Goal: Information Seeking & Learning: Learn about a topic

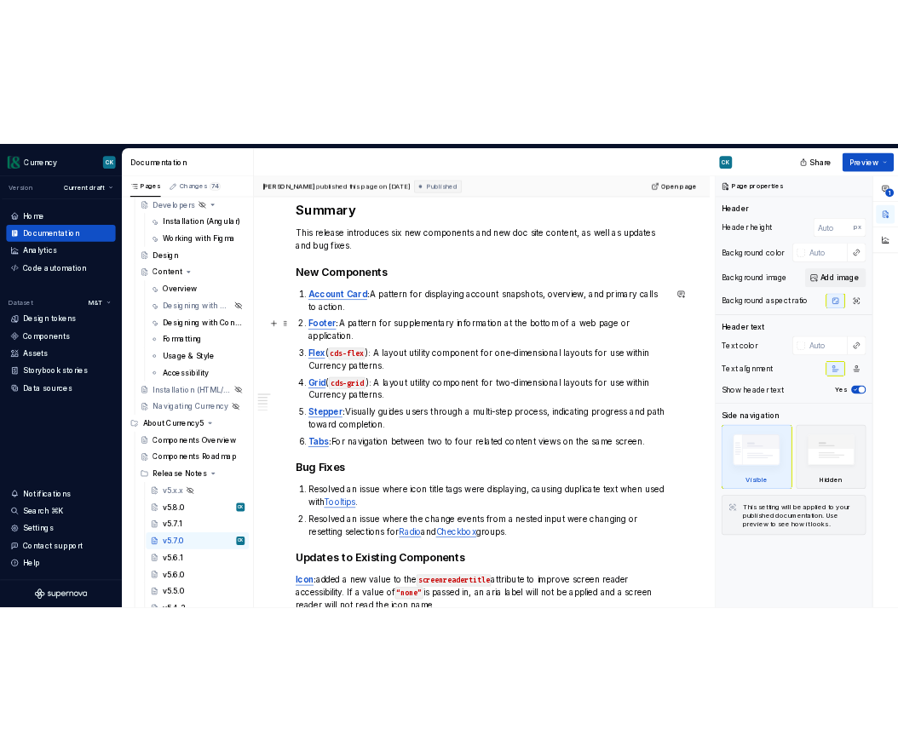
scroll to position [258, 0]
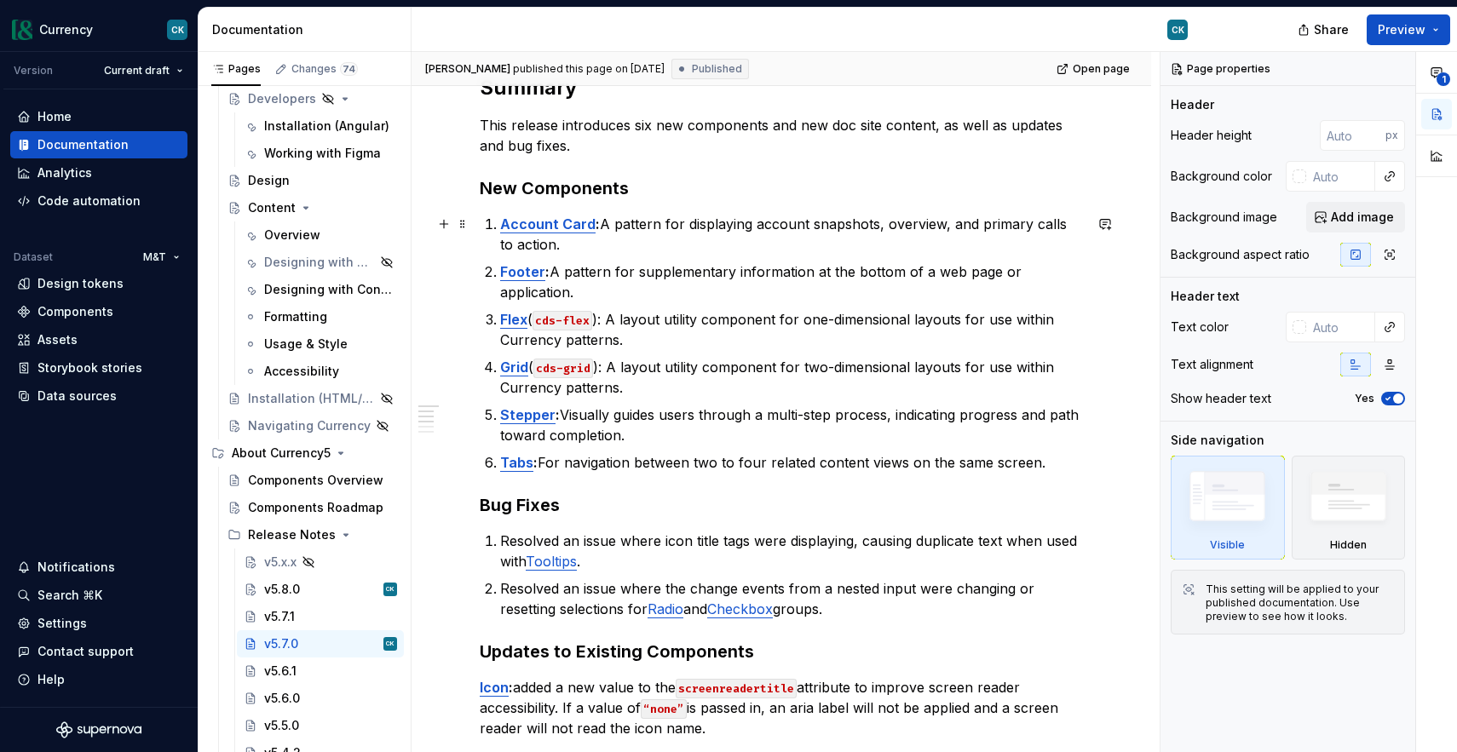
click at [773, 219] on p "Account Card : A pattern for displaying account snapshots, overview, and primar…" at bounding box center [791, 234] width 583 height 41
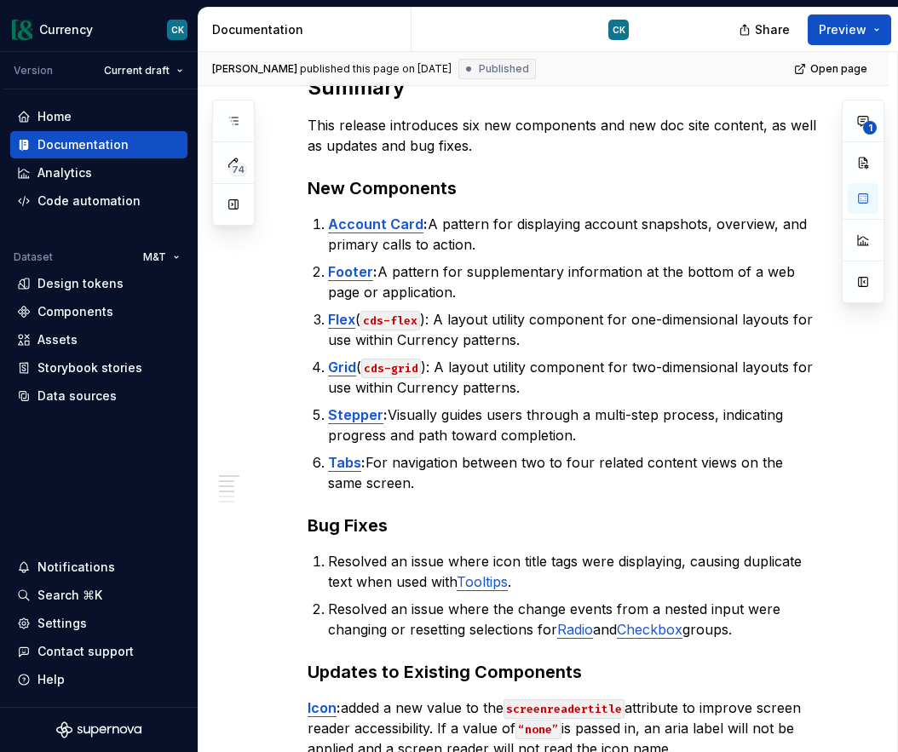
type textarea "*"
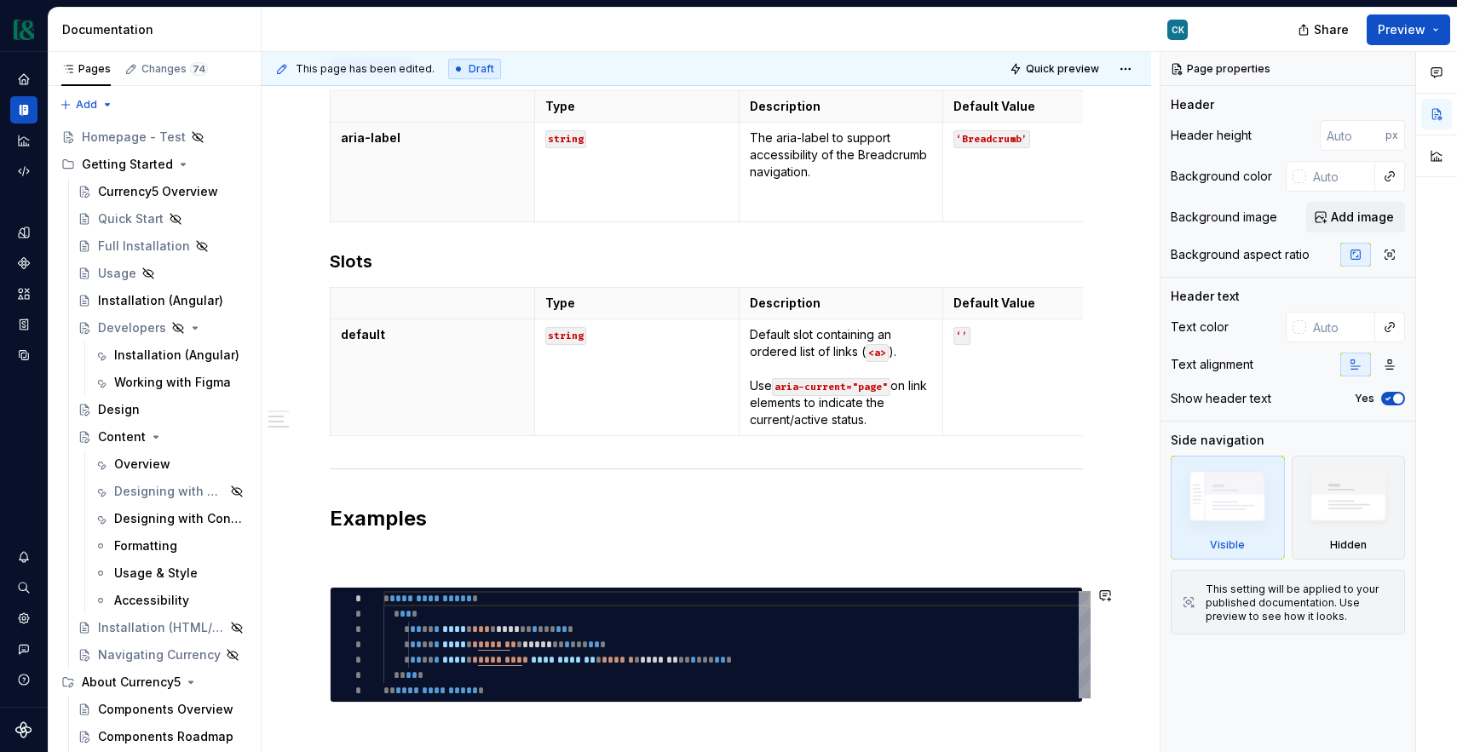
scroll to position [550, 0]
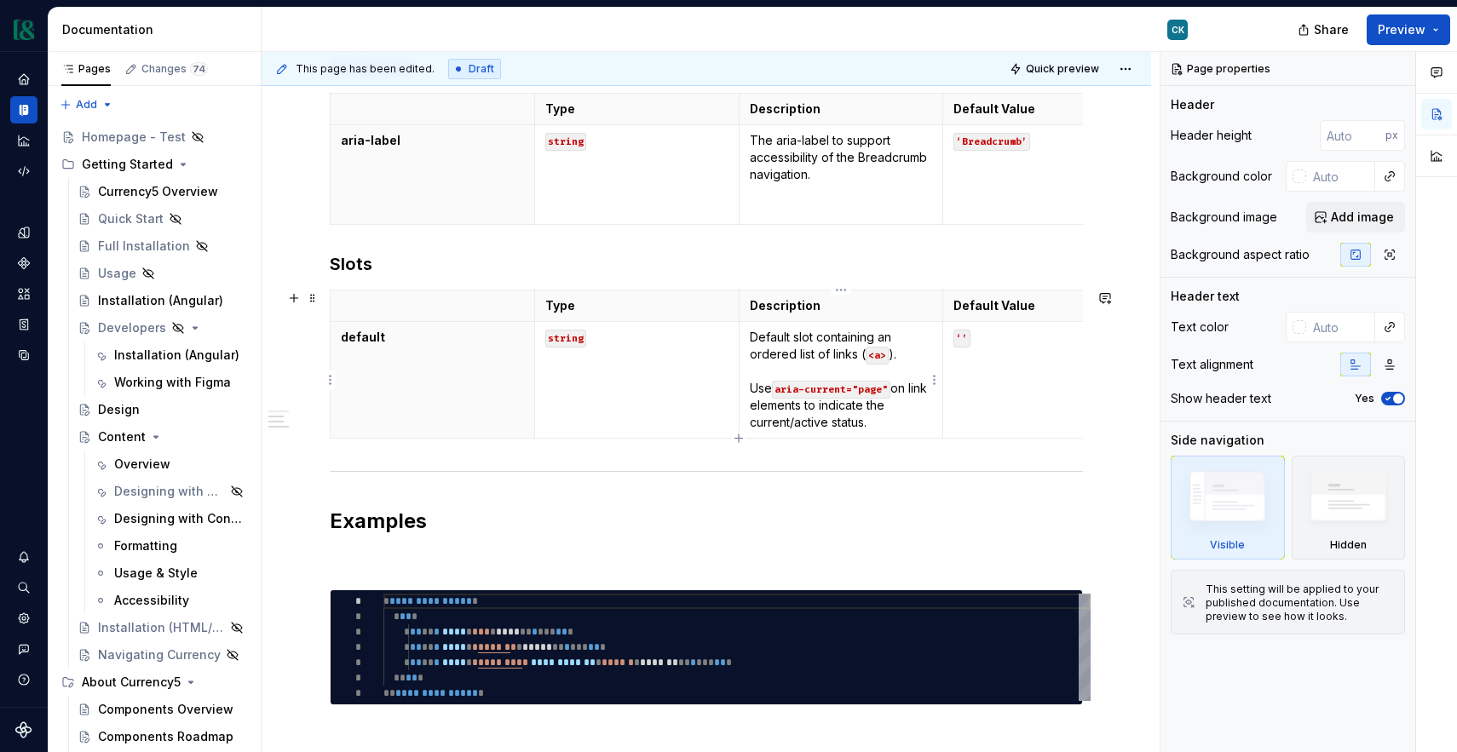
click at [802, 352] on p "Default slot containing an ordered list of links ( <a> ). Use aria-current="pag…" at bounding box center [841, 380] width 183 height 102
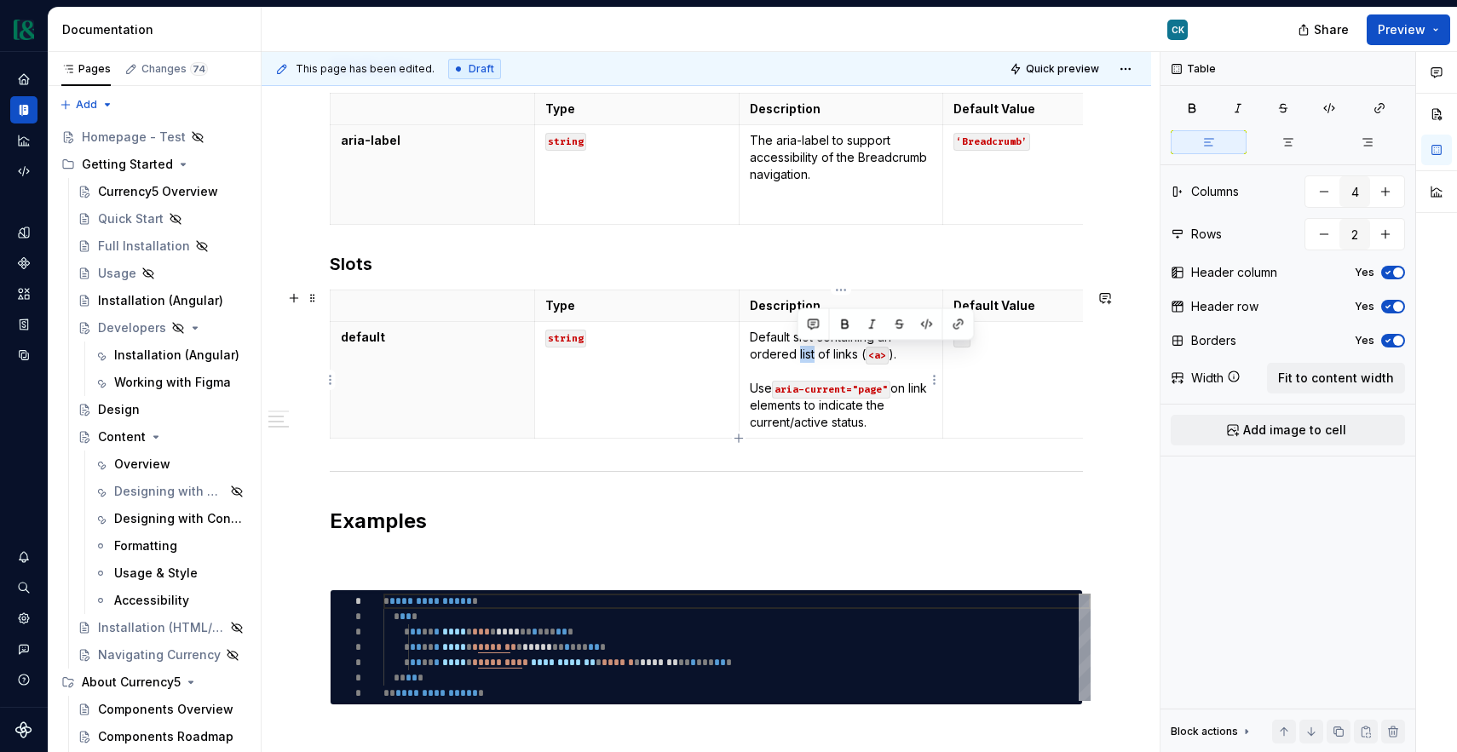
click at [774, 339] on p "Default slot containing an ordered list of links ( <a> ). Use aria-current="pag…" at bounding box center [841, 380] width 183 height 102
click at [844, 351] on p "Default slot containing an ordered list of links ( <a> ). Use aria-current="pag…" at bounding box center [841, 380] width 183 height 102
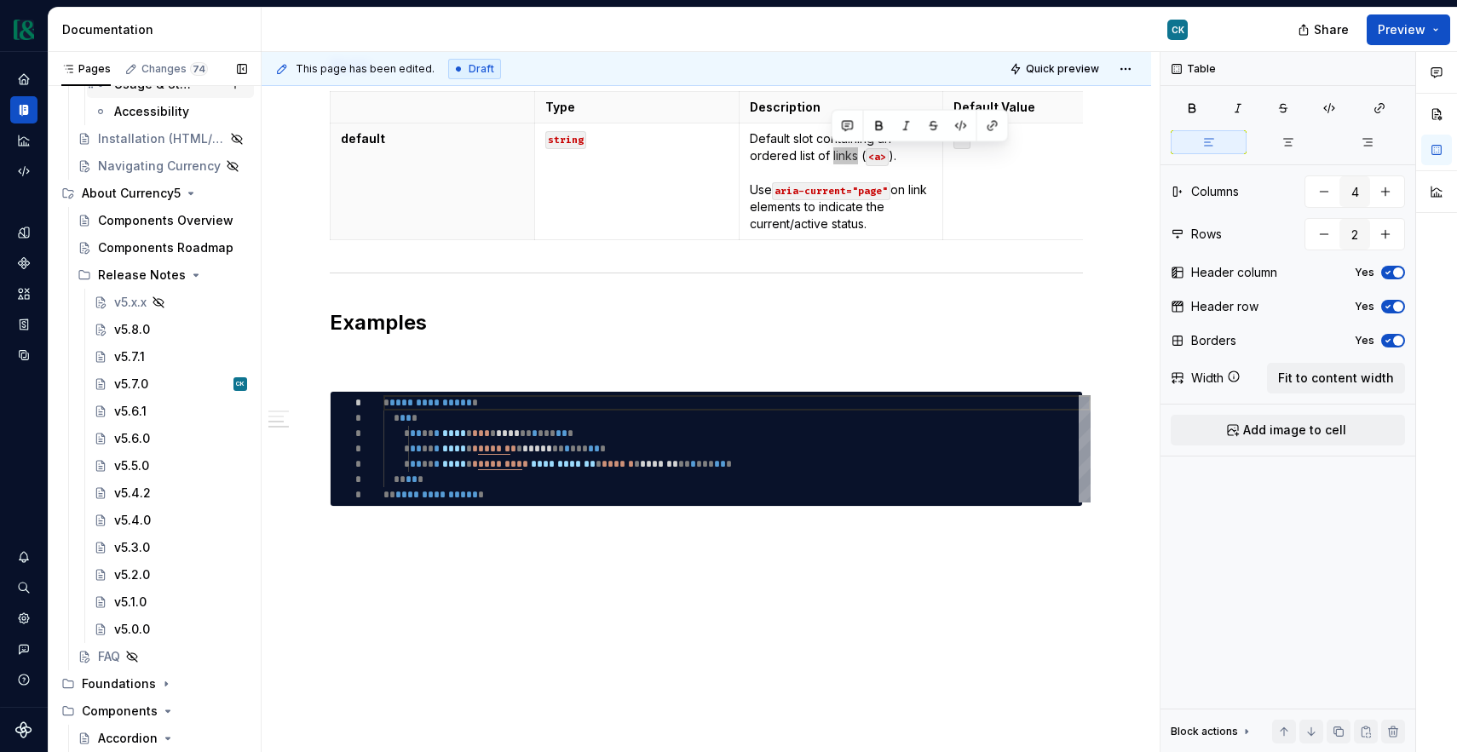
scroll to position [514, 0]
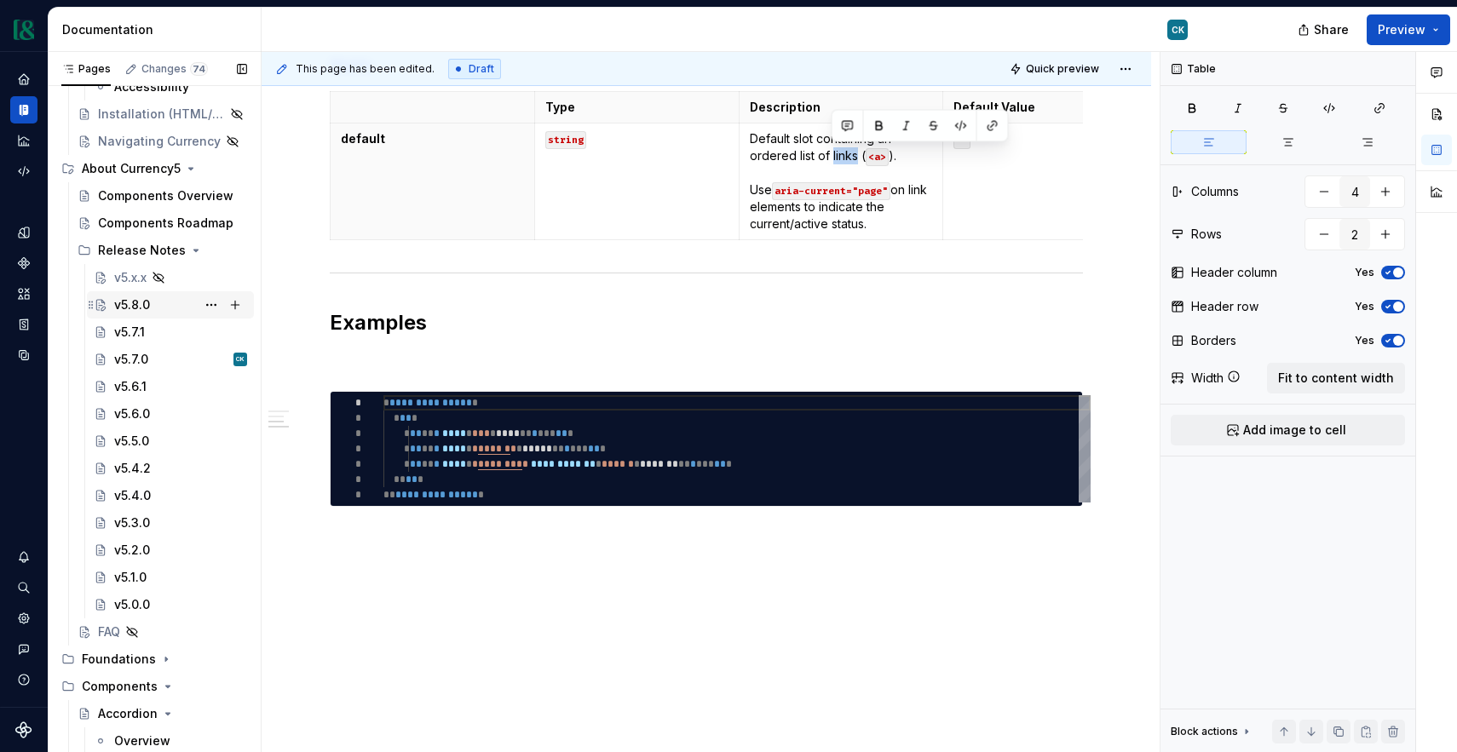
click at [144, 304] on div "v5.8.0" at bounding box center [132, 304] width 36 height 17
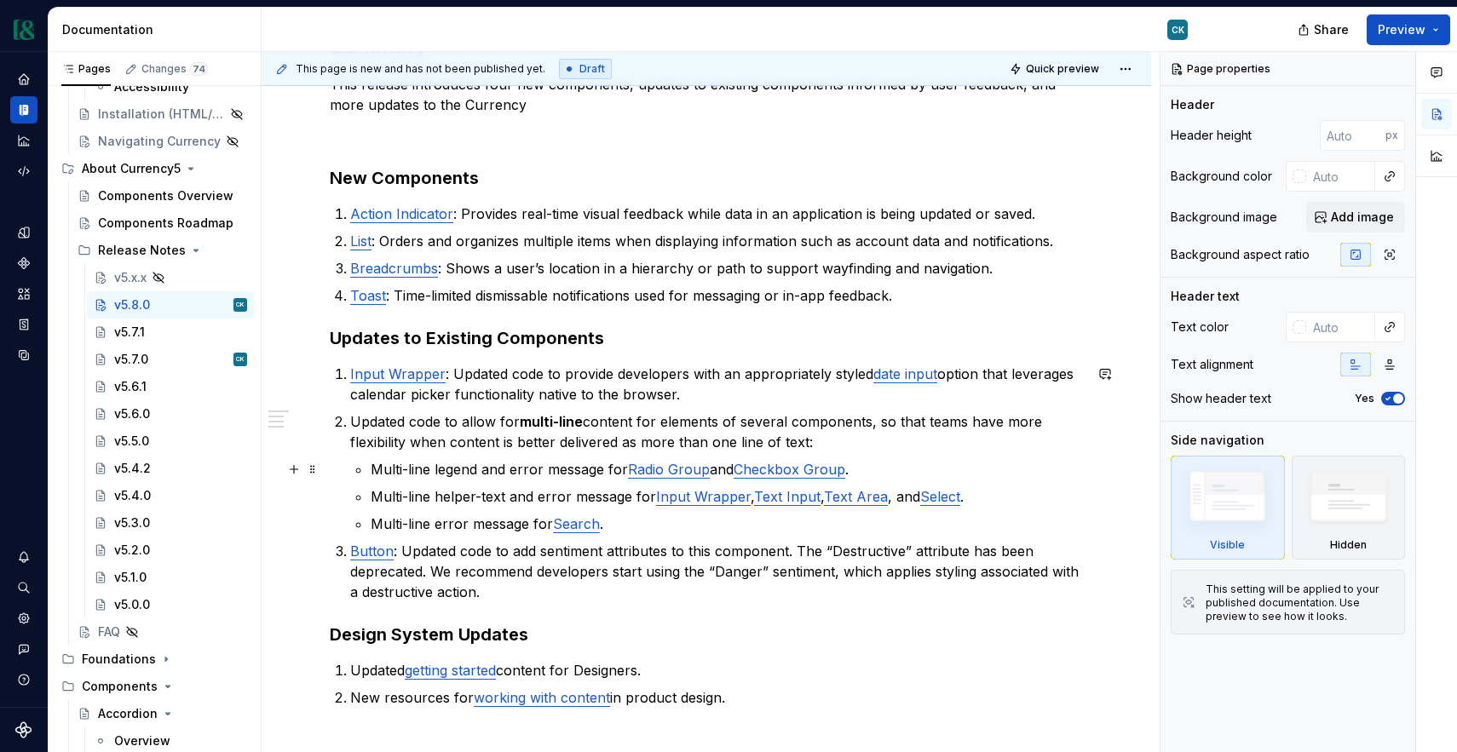
scroll to position [302, 0]
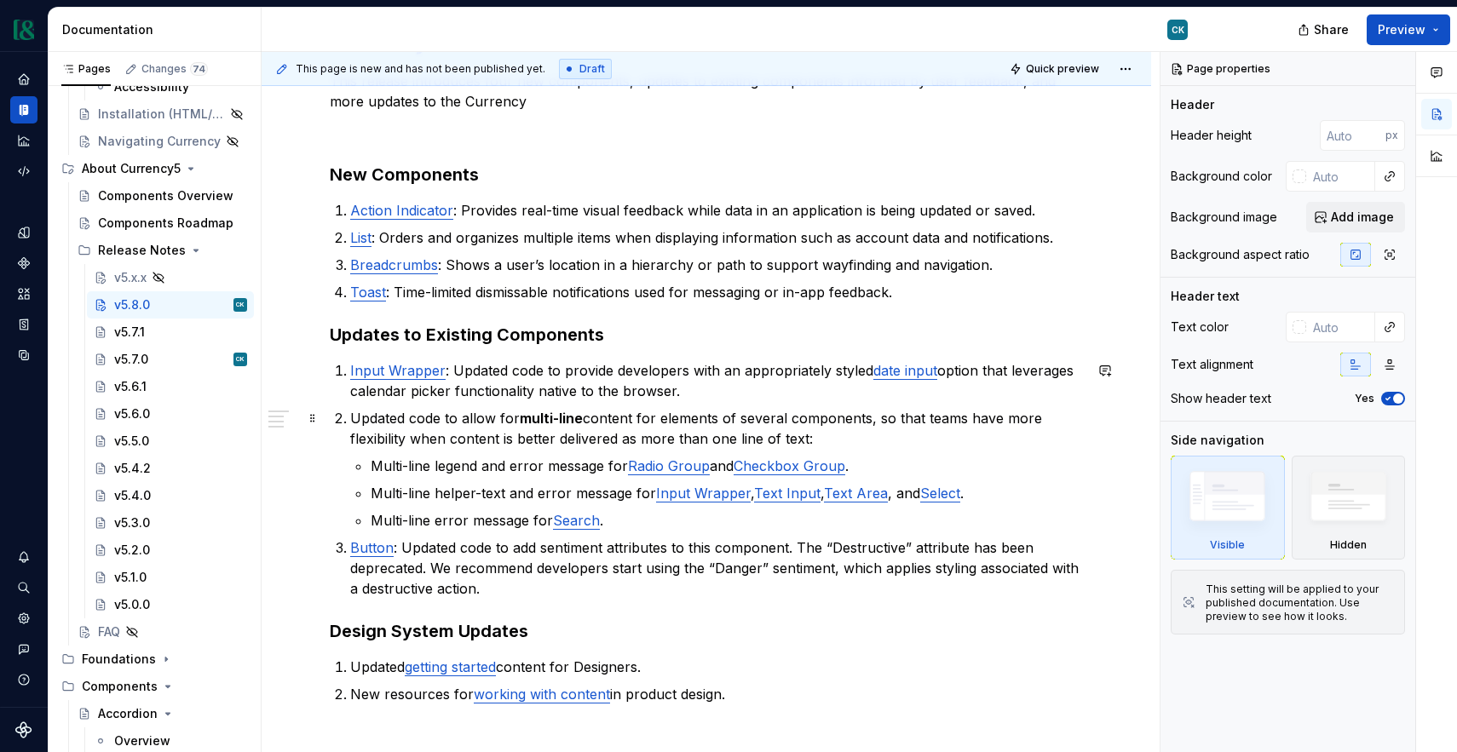
click at [471, 440] on p "Updated code to allow for multi-line content for elements of several components…" at bounding box center [716, 428] width 733 height 41
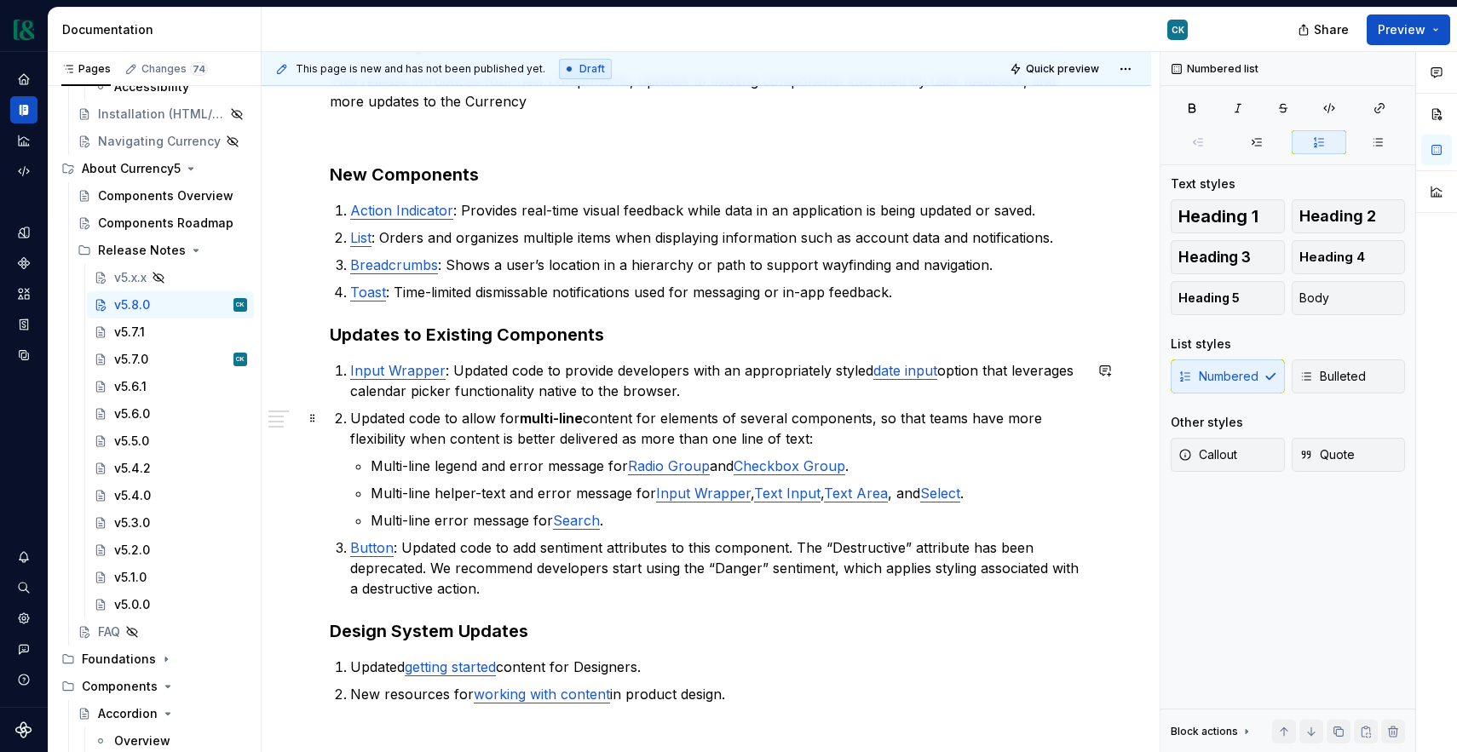
click at [588, 438] on p "Updated code to allow for multi-line content for elements of several components…" at bounding box center [716, 428] width 733 height 41
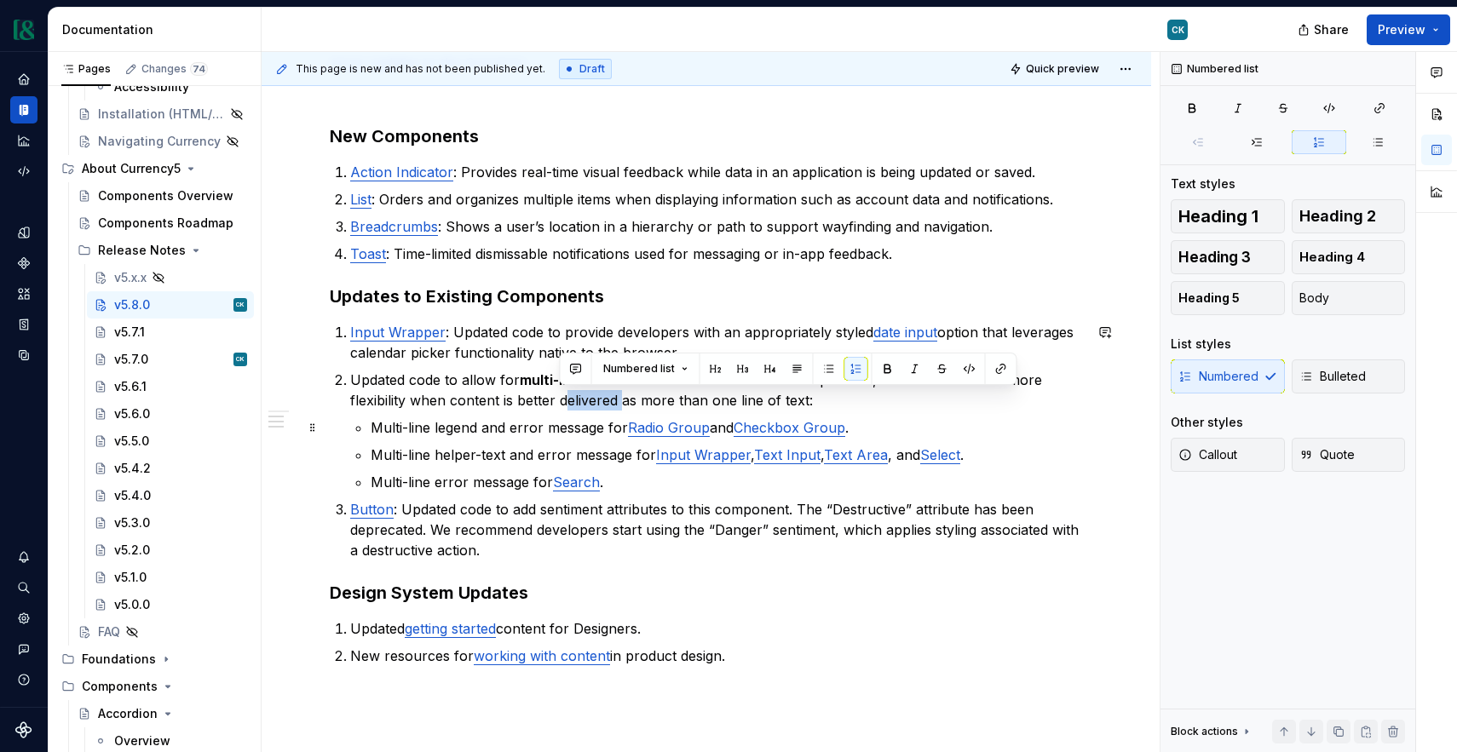
scroll to position [324, 0]
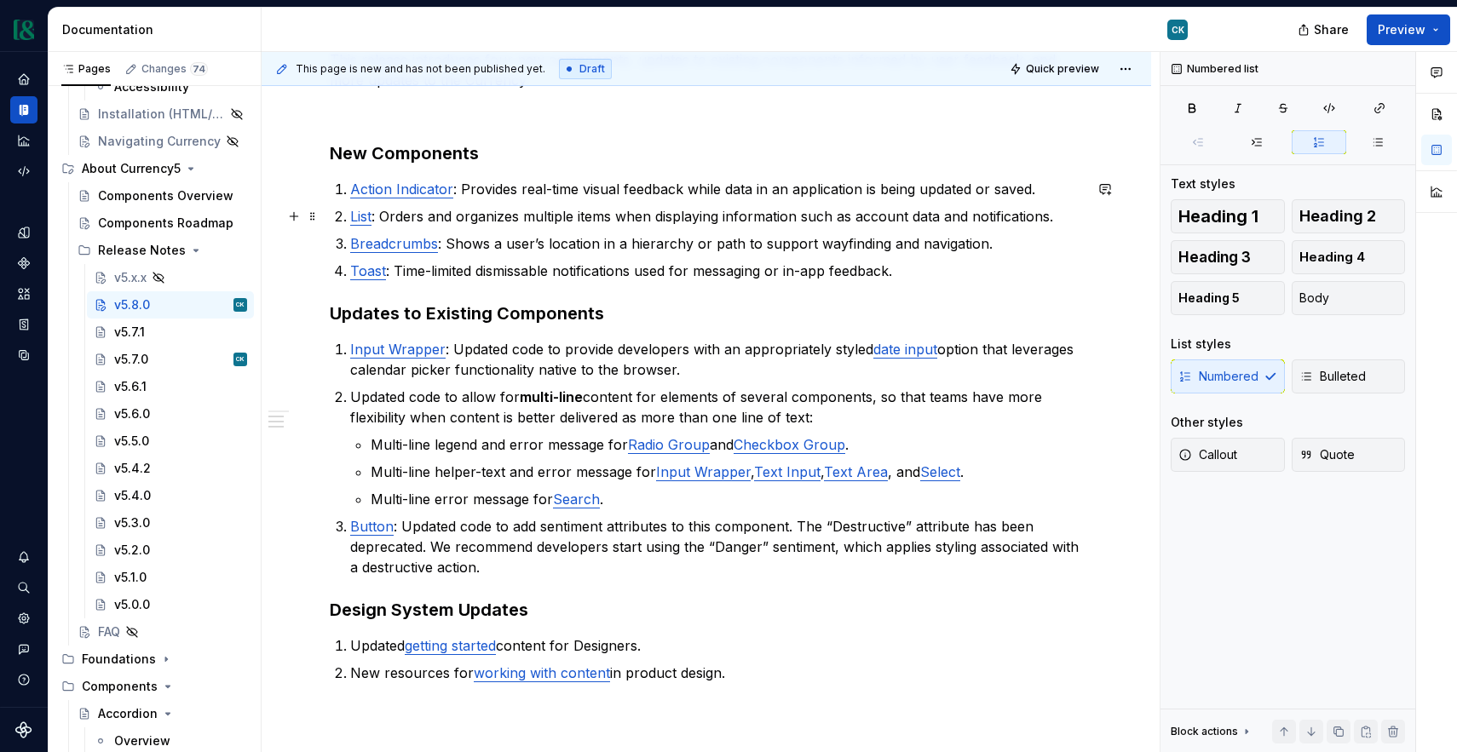
click at [437, 217] on p "List : Orders and organizes multiple items when displaying information such as …" at bounding box center [716, 216] width 733 height 20
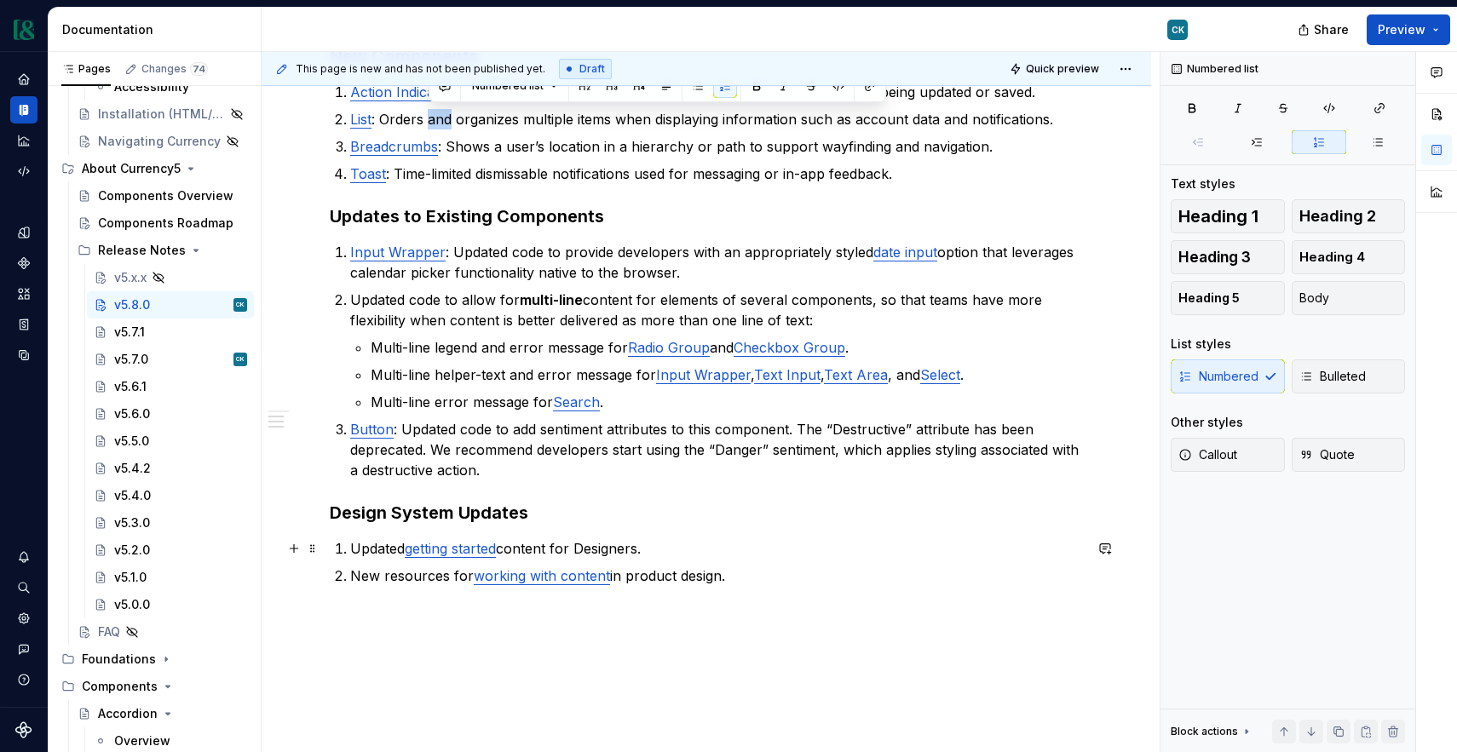
scroll to position [429, 0]
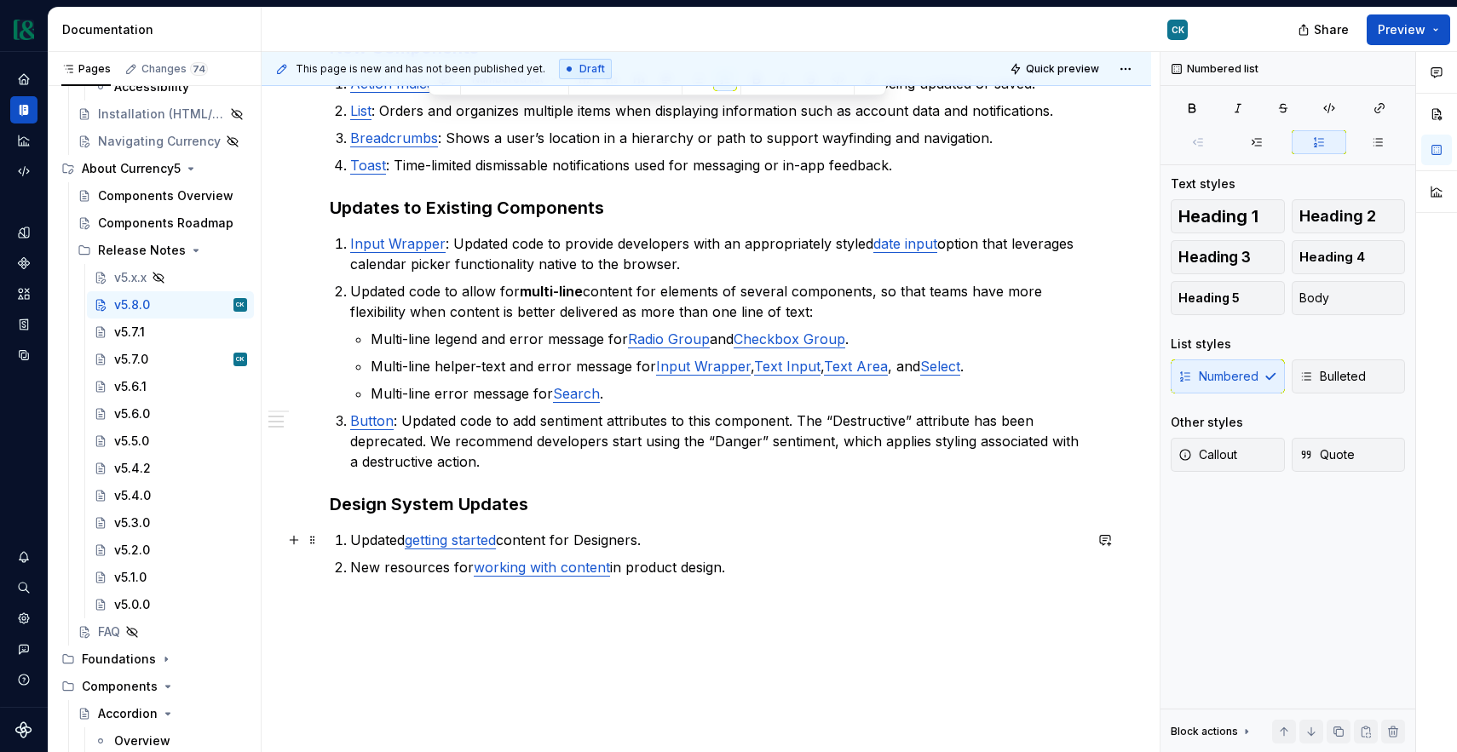
click at [531, 545] on p "Updated getting started content for Designers." at bounding box center [716, 540] width 733 height 20
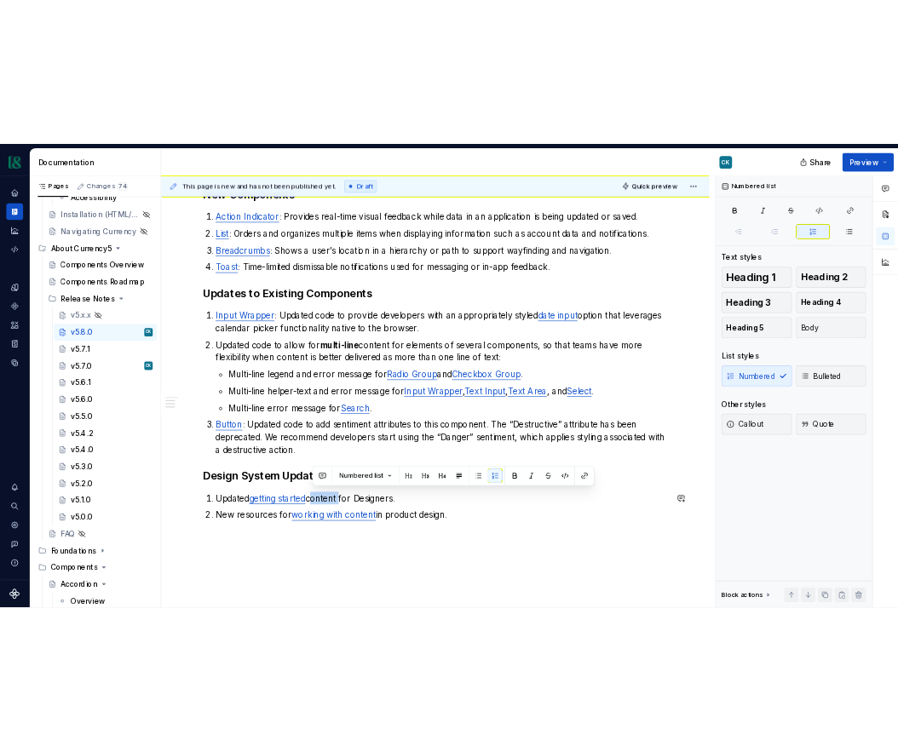
scroll to position [392, 0]
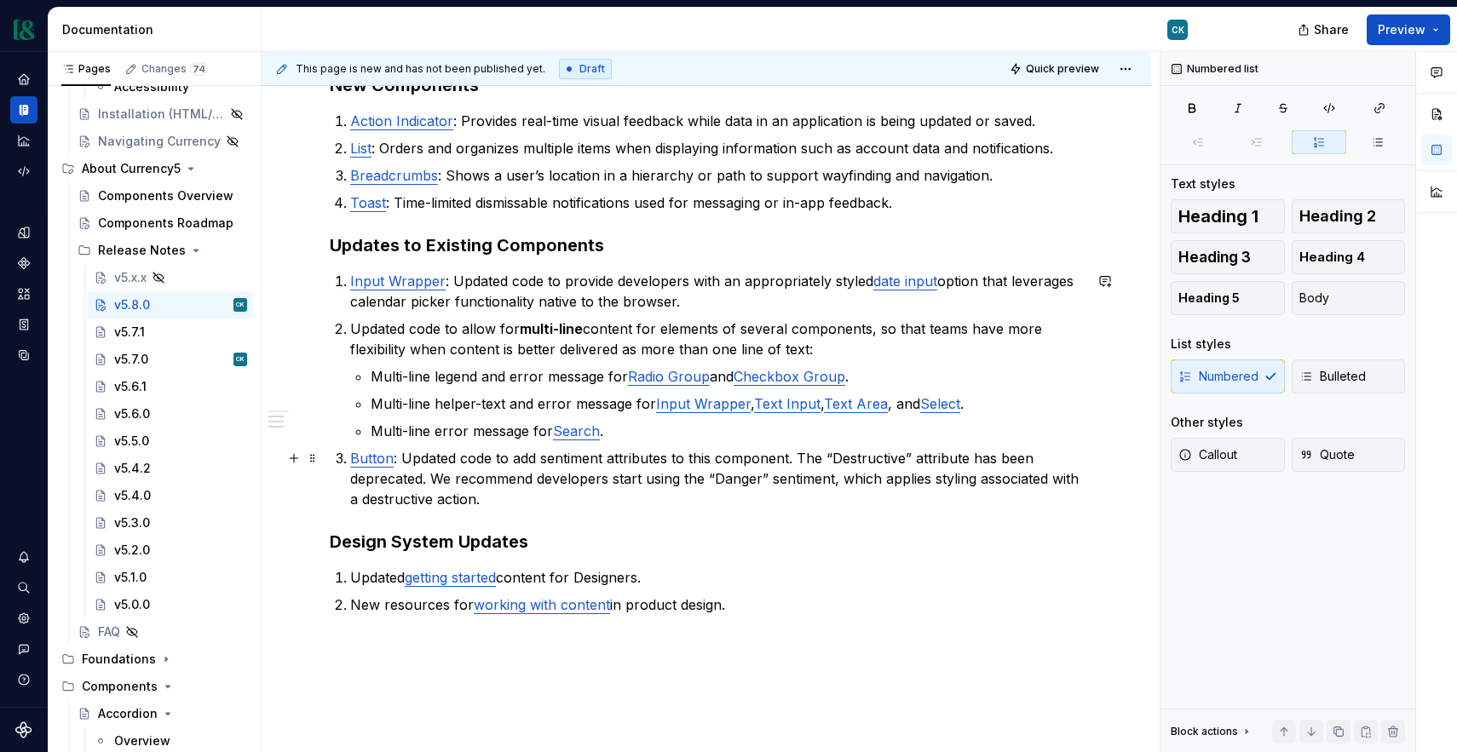
click at [475, 463] on p "Button : Updated code to add sentiment attributes to this component. The “Destr…" at bounding box center [716, 478] width 733 height 61
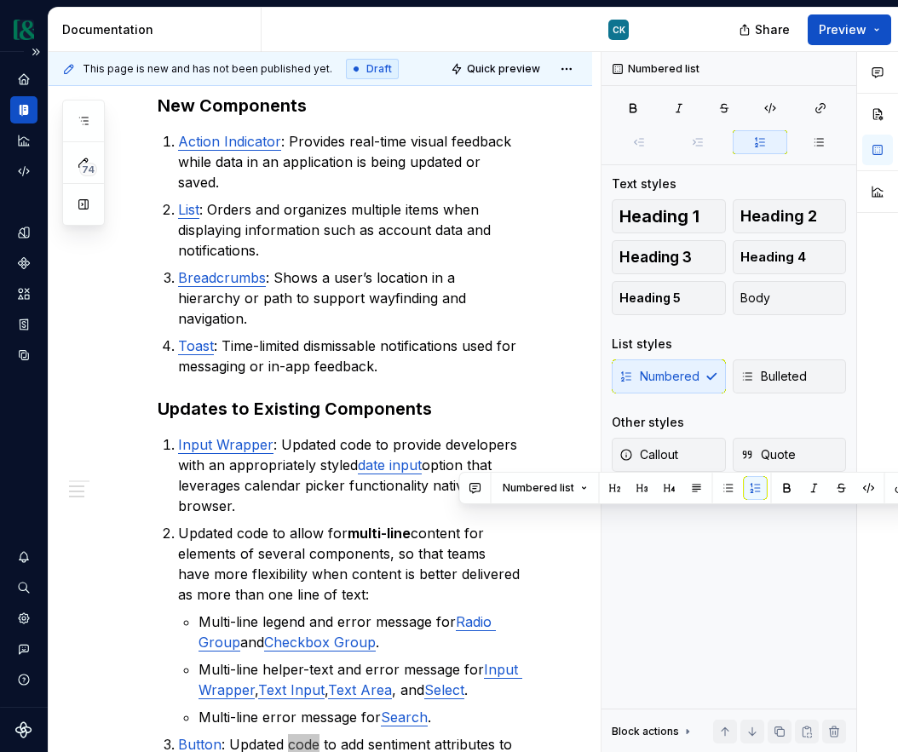
scroll to position [412, 0]
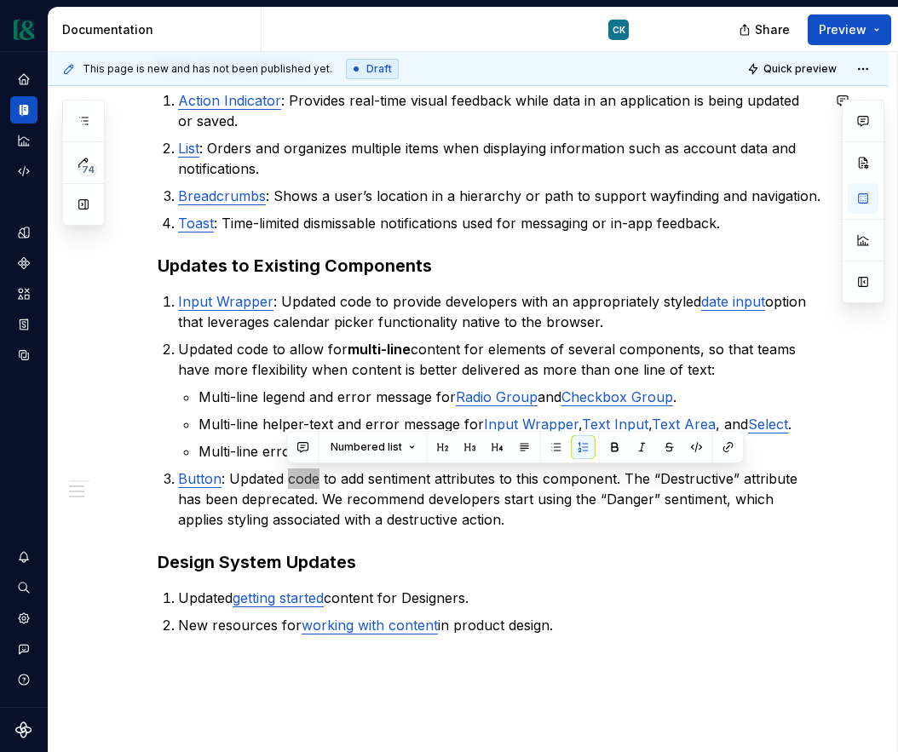
type textarea "*"
